Goal: Information Seeking & Learning: Learn about a topic

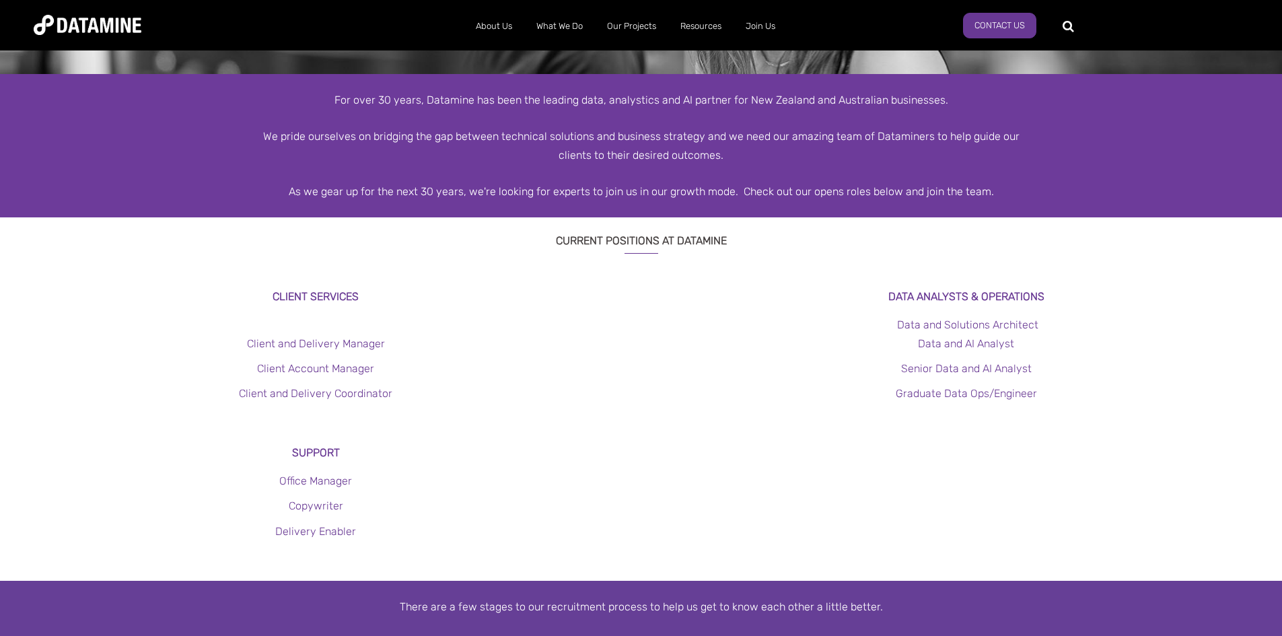
scroll to position [269, 0]
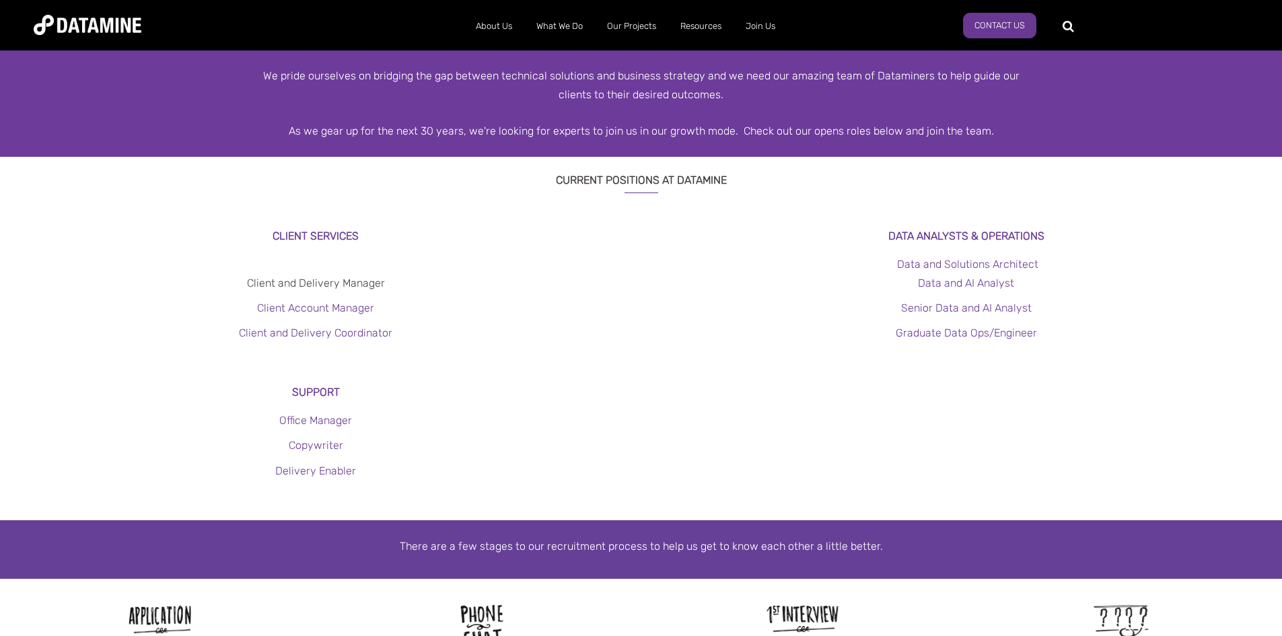
click at [306, 285] on link "Client and Delivery Manager" at bounding box center [316, 283] width 138 height 13
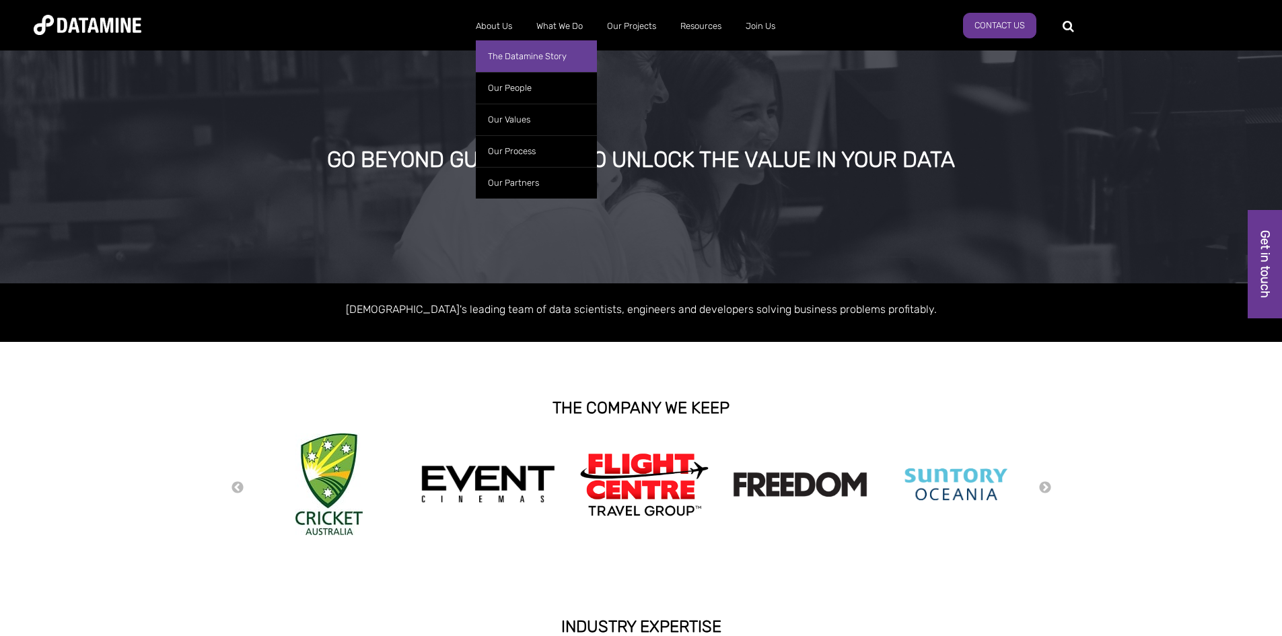
click at [524, 61] on link "The Datamine Story" at bounding box center [536, 56] width 121 height 32
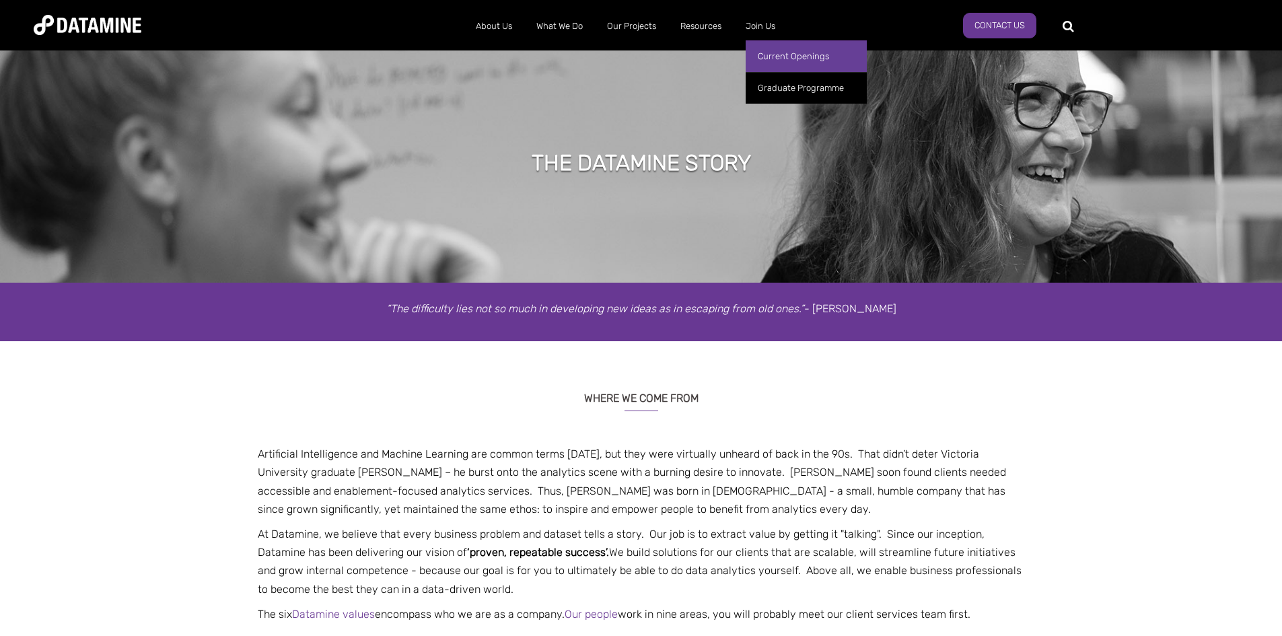
click at [775, 59] on link "Current Openings" at bounding box center [806, 56] width 121 height 32
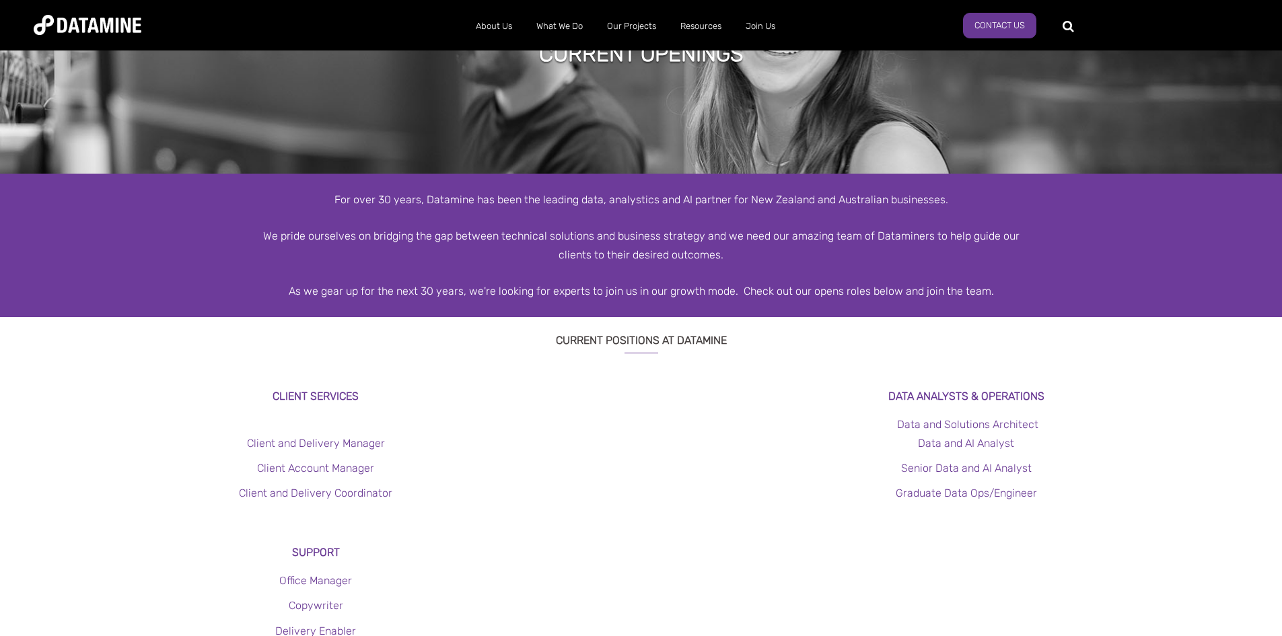
scroll to position [135, 0]
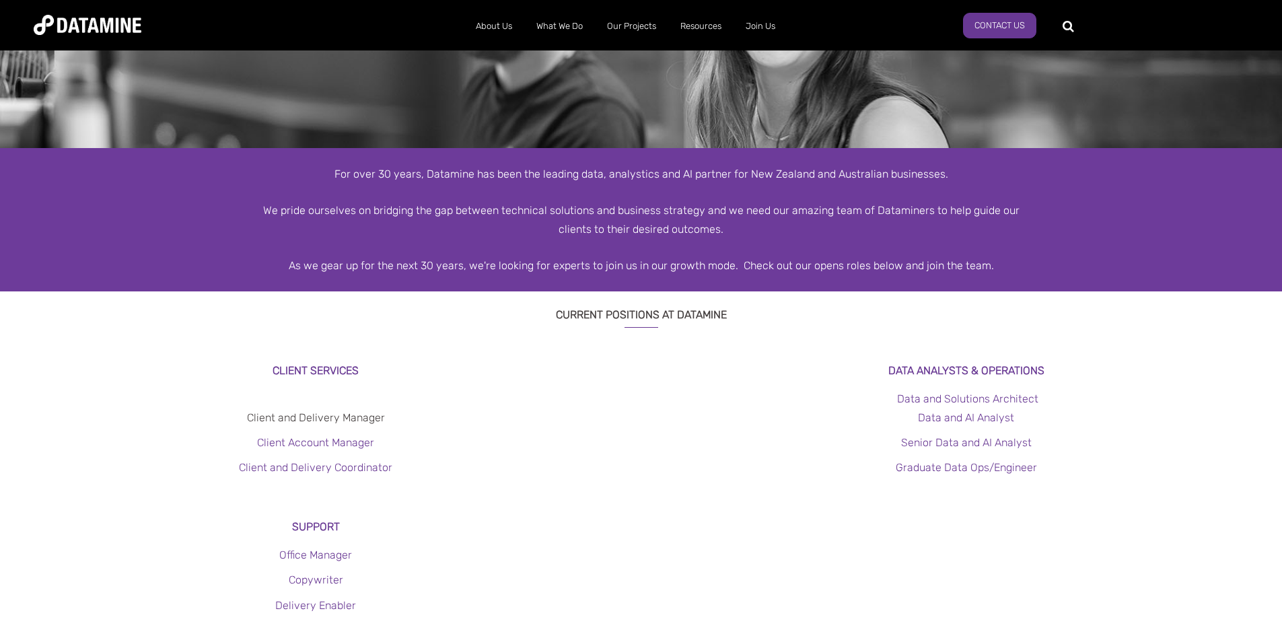
click at [316, 416] on link "Client and Delivery Manager" at bounding box center [316, 417] width 138 height 13
